Goal: Entertainment & Leisure: Consume media (video, audio)

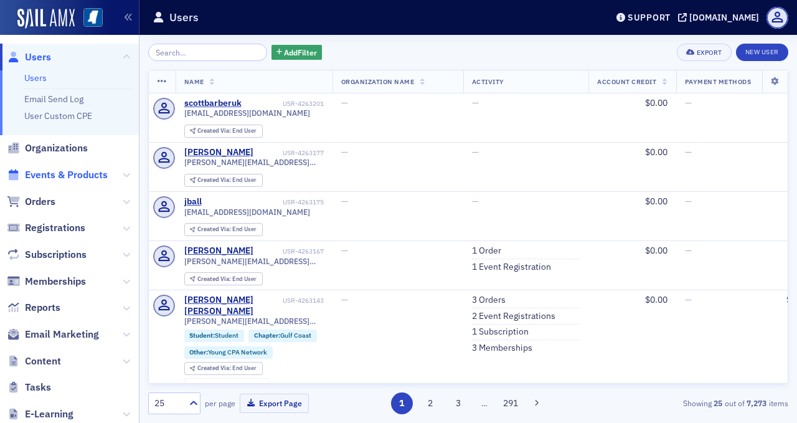
click at [65, 173] on span "Events & Products" at bounding box center [66, 175] width 83 height 14
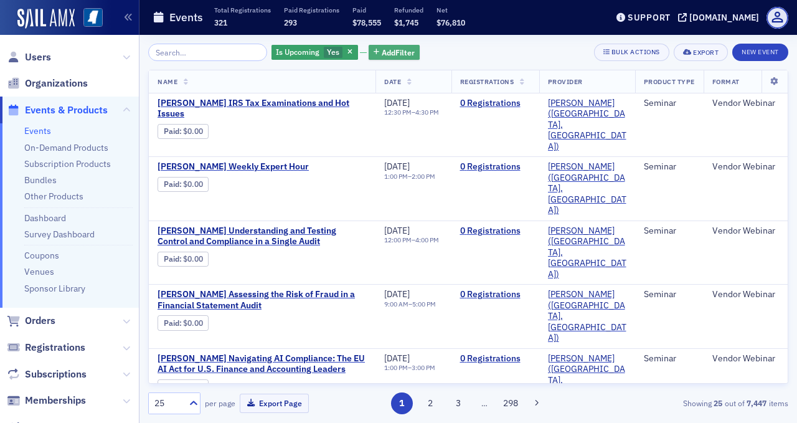
click at [382, 52] on span "Add Filter" at bounding box center [398, 52] width 33 height 11
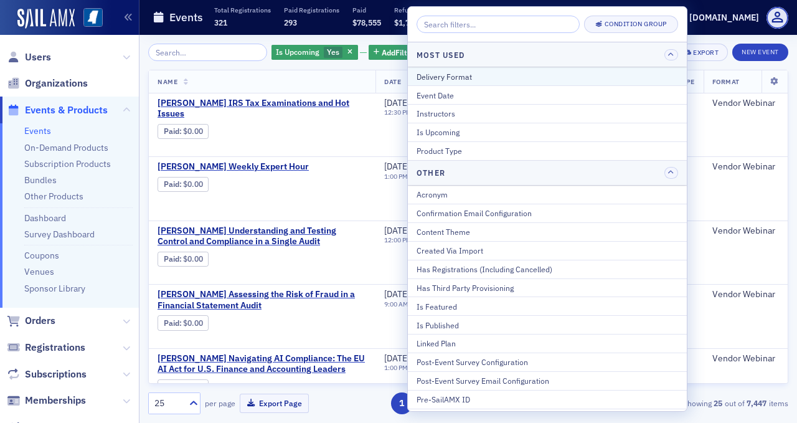
click at [439, 73] on div "Delivery Format" at bounding box center [546, 76] width 261 height 11
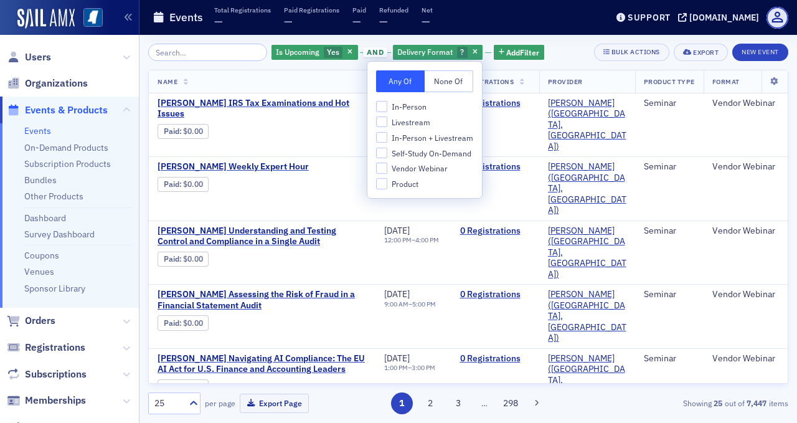
click at [425, 137] on span "In-Person + Livestream" at bounding box center [433, 138] width 82 height 11
click at [387, 137] on input "In-Person + Livestream" at bounding box center [381, 137] width 11 height 11
checkbox input "true"
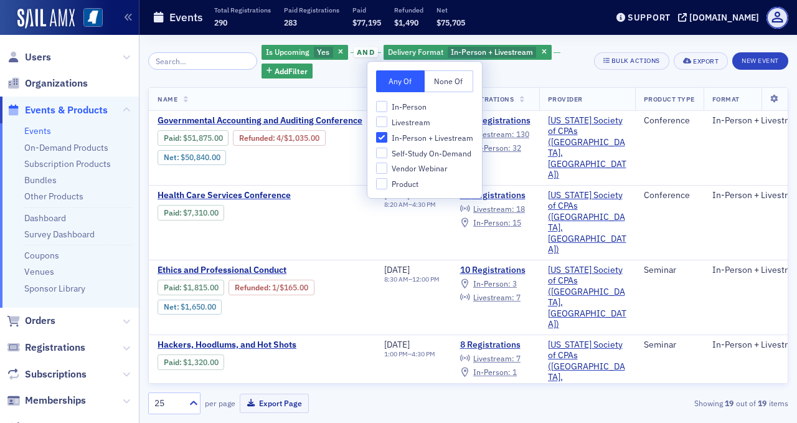
click at [329, 77] on div "Is Upcoming Yes and Delivery Format In-Person + Livestream Add Filter" at bounding box center [422, 61] width 323 height 35
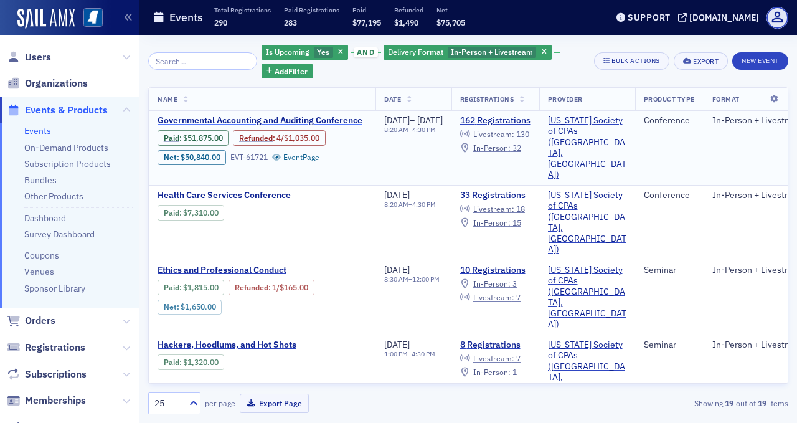
click at [321, 121] on span "Governmental Accounting and Auditing Conference" at bounding box center [262, 120] width 209 height 11
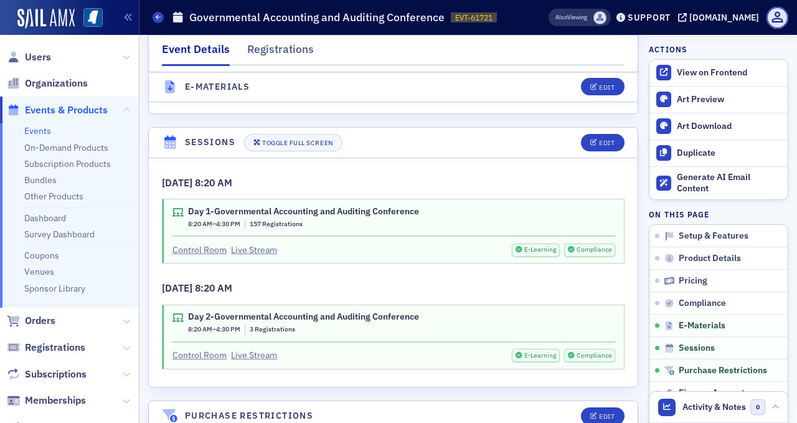
scroll to position [2490, 0]
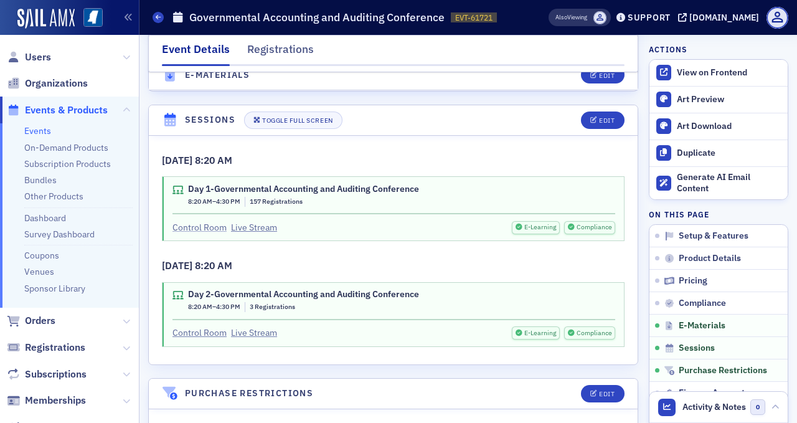
click at [216, 221] on link "Control Room" at bounding box center [199, 227] width 54 height 13
click at [215, 221] on link "Control Room" at bounding box center [199, 227] width 54 height 13
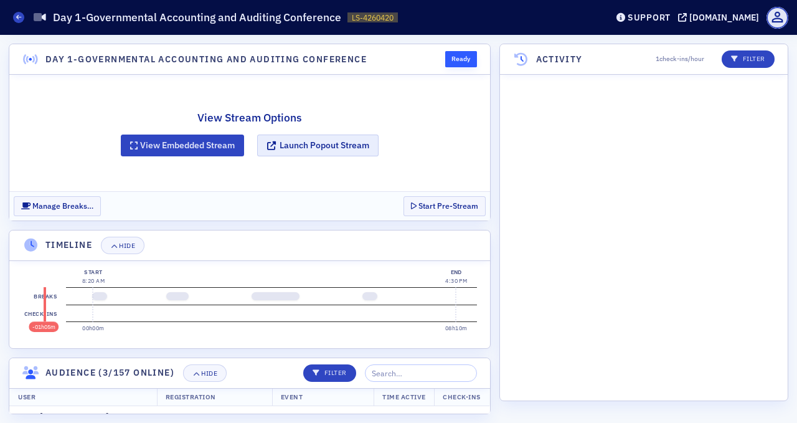
scroll to position [1167, 0]
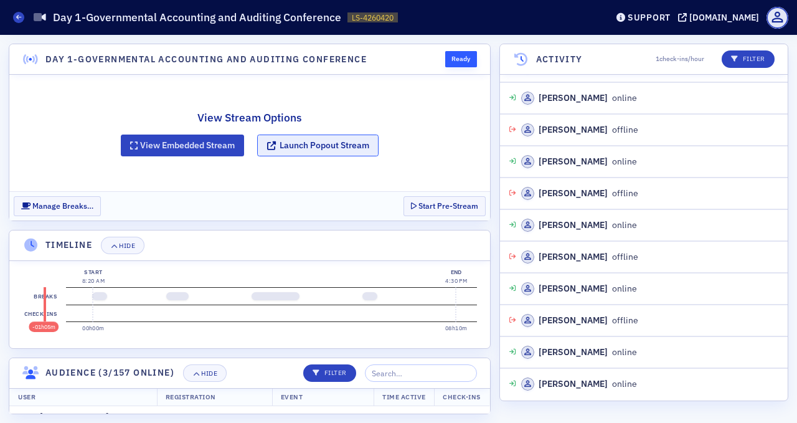
click at [296, 147] on button "Launch Popout Stream" at bounding box center [317, 145] width 121 height 22
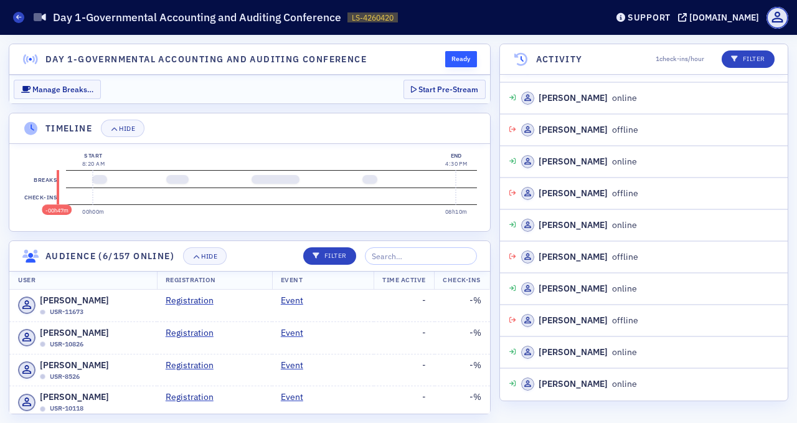
scroll to position [1325, 0]
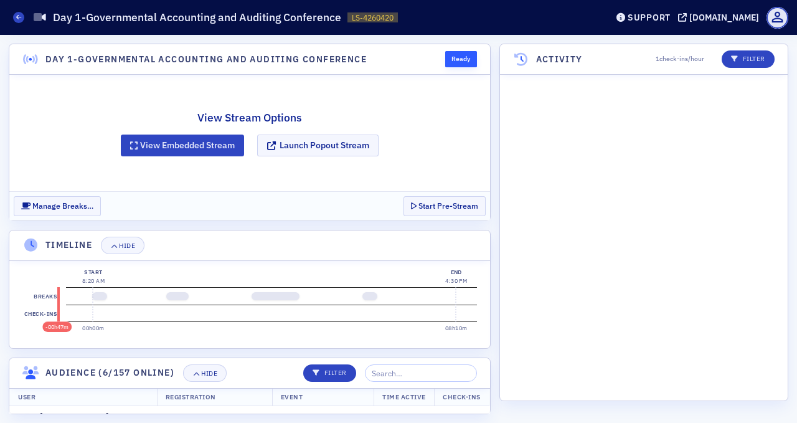
scroll to position [1262, 0]
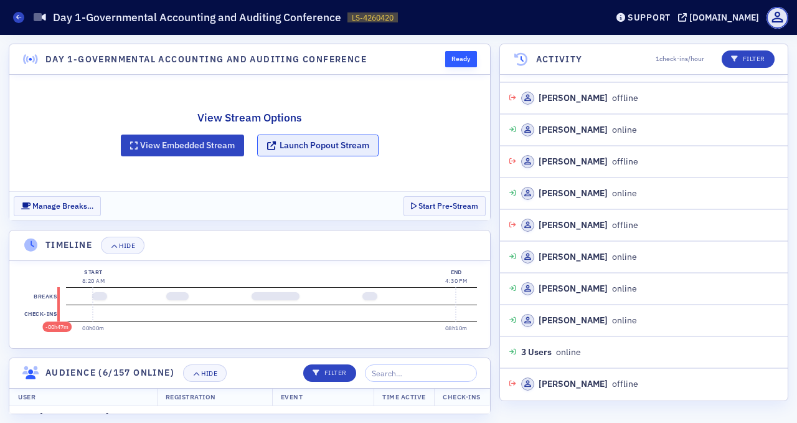
click at [294, 144] on button "Launch Popout Stream" at bounding box center [317, 145] width 121 height 22
